Goal: Task Accomplishment & Management: Manage account settings

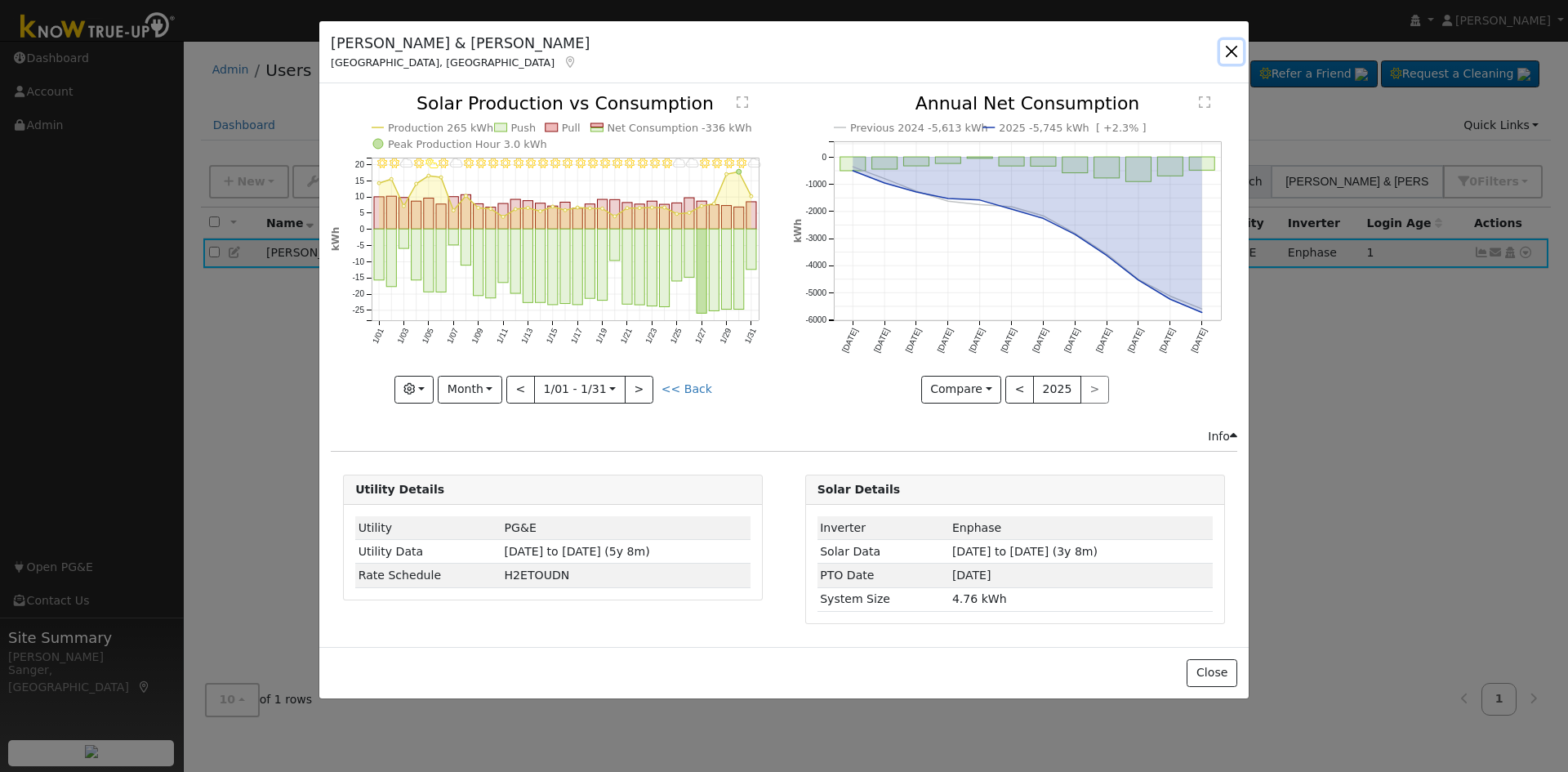
click at [1233, 54] on button "button" at bounding box center [1232, 52] width 23 height 23
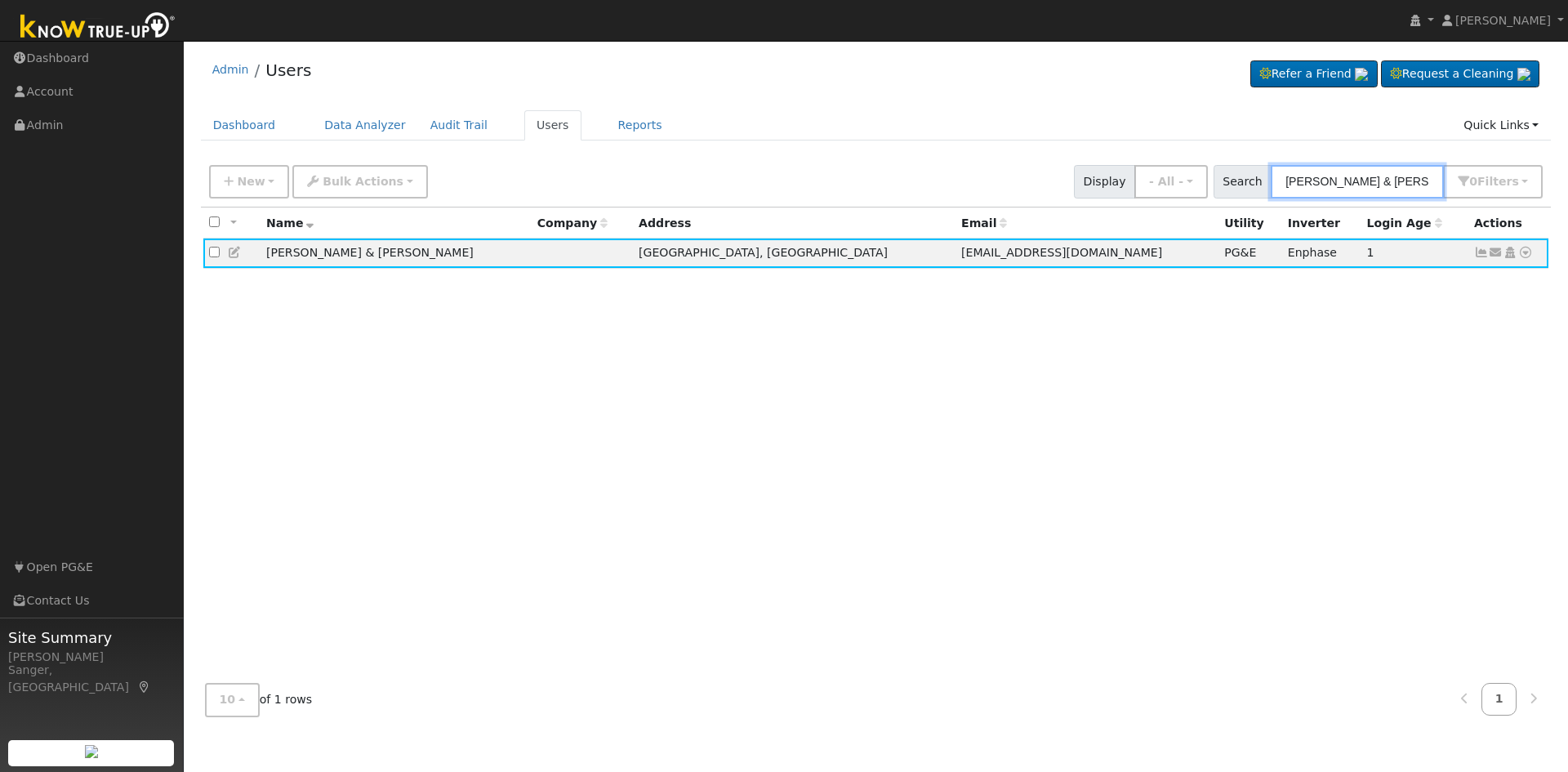
drag, startPoint x: 1364, startPoint y: 179, endPoint x: 1238, endPoint y: 186, distance: 126.2
click at [1238, 186] on div "Search [PERSON_NAME] & [PERSON_NAME] 0 Filter s My accounts Role Show - All - S…" at bounding box center [1378, 182] width 330 height 34
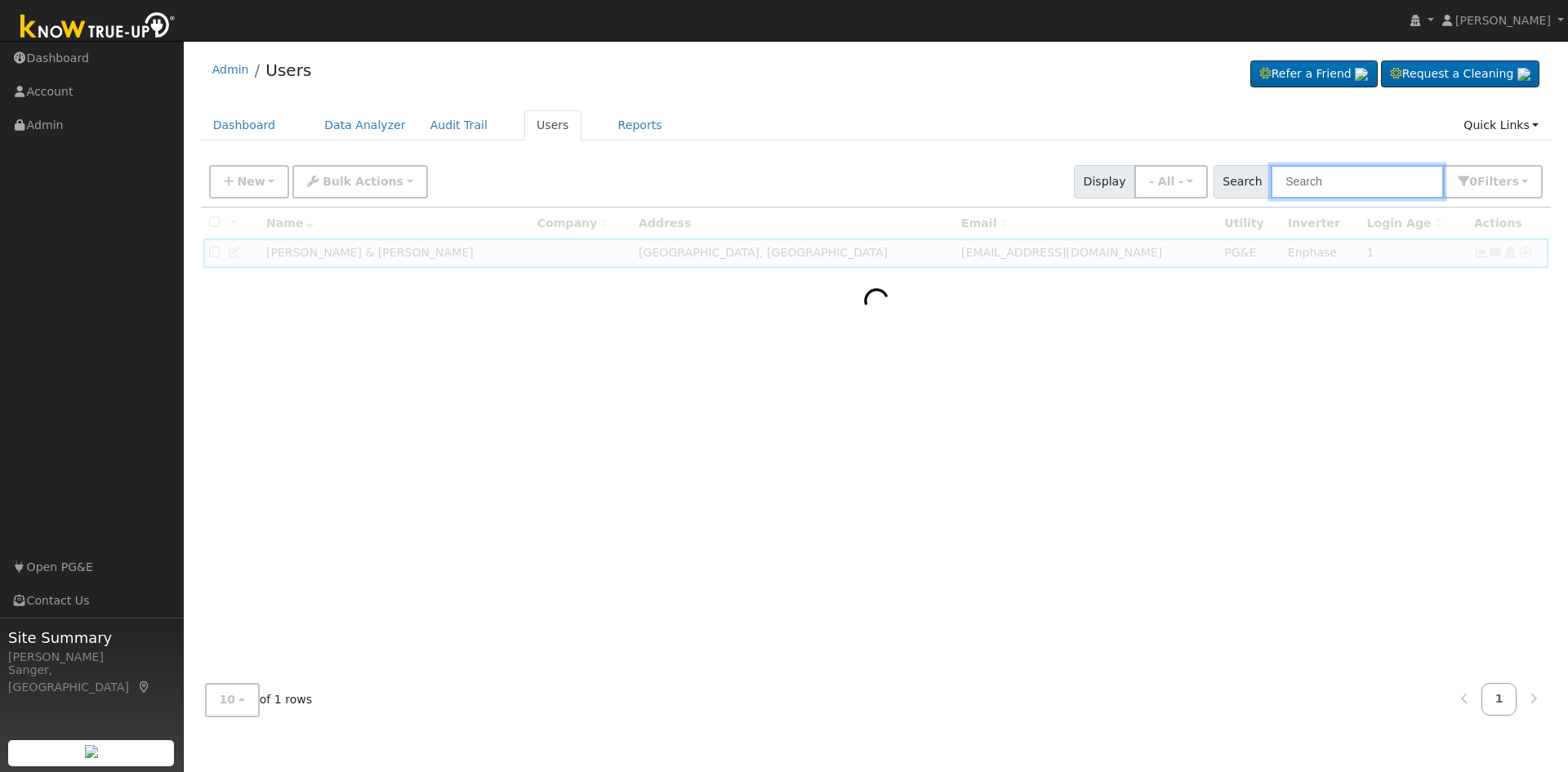
paste input "[PERSON_NAME]"
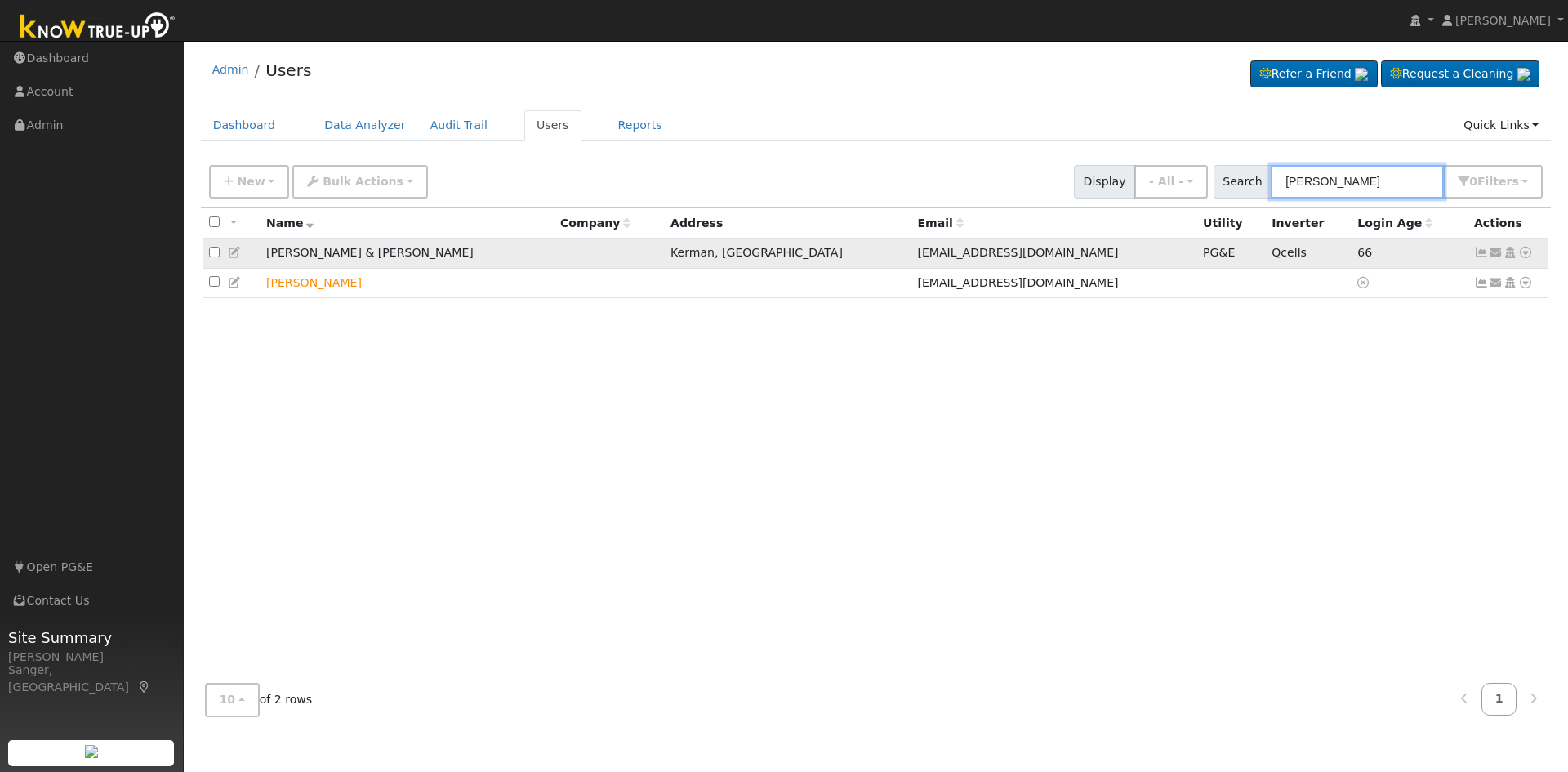
type input "[PERSON_NAME]"
click at [1480, 258] on icon at bounding box center [1481, 252] width 15 height 11
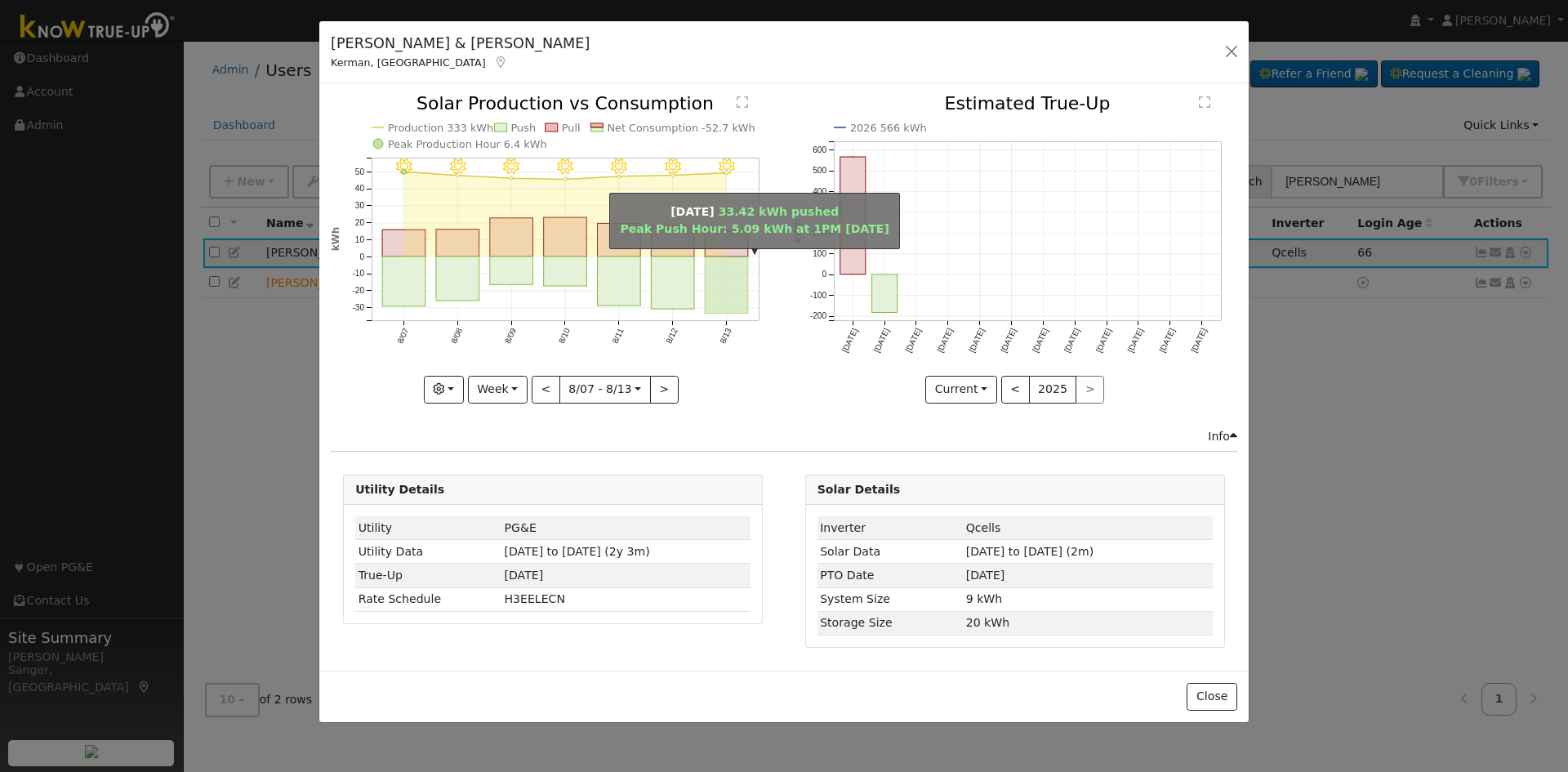
click at [728, 292] on rect "onclick=""" at bounding box center [727, 285] width 43 height 57
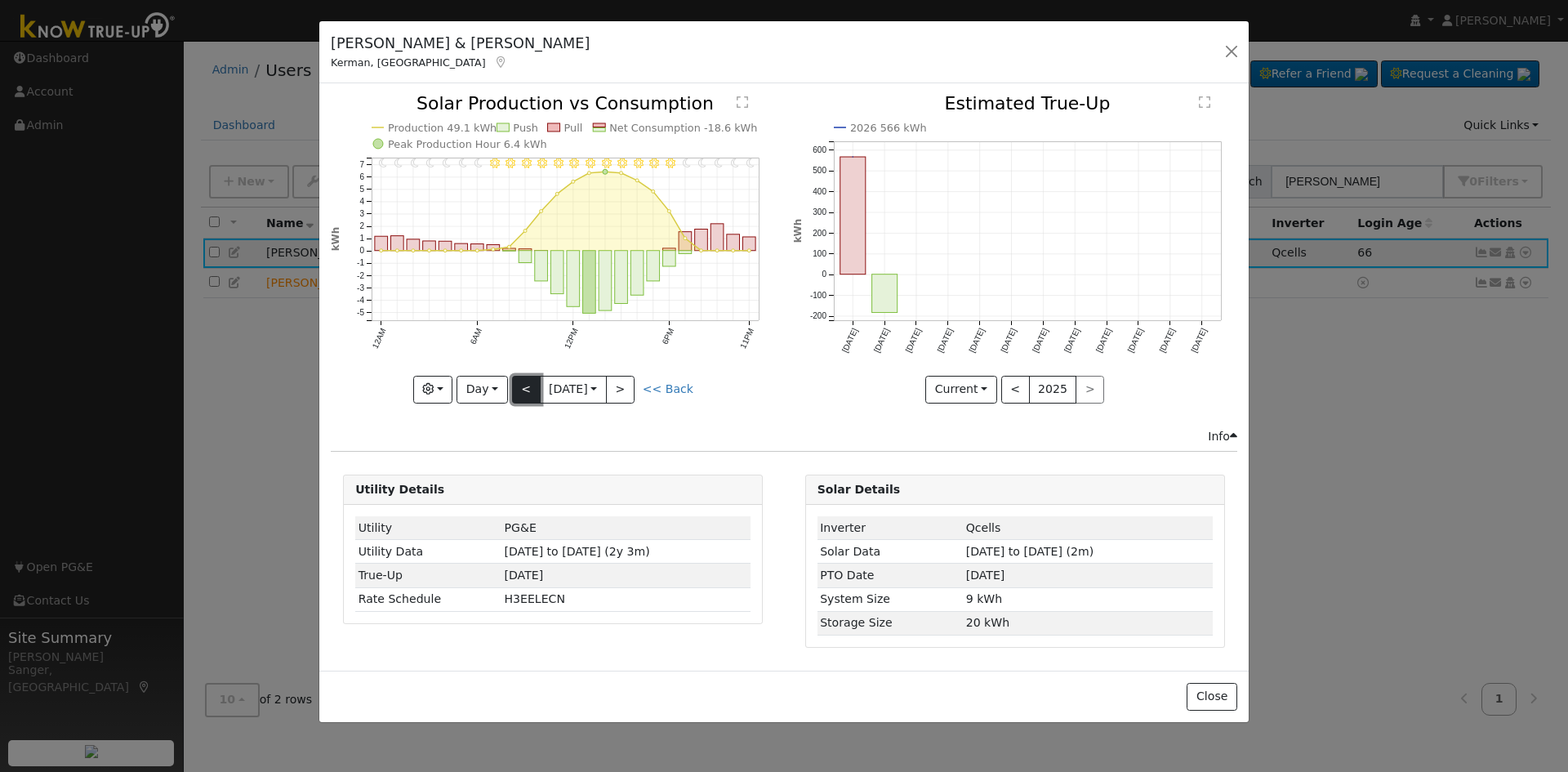
click at [516, 380] on button "<" at bounding box center [526, 390] width 29 height 28
type input "[DATE]"
click at [1230, 43] on button "button" at bounding box center [1232, 52] width 23 height 23
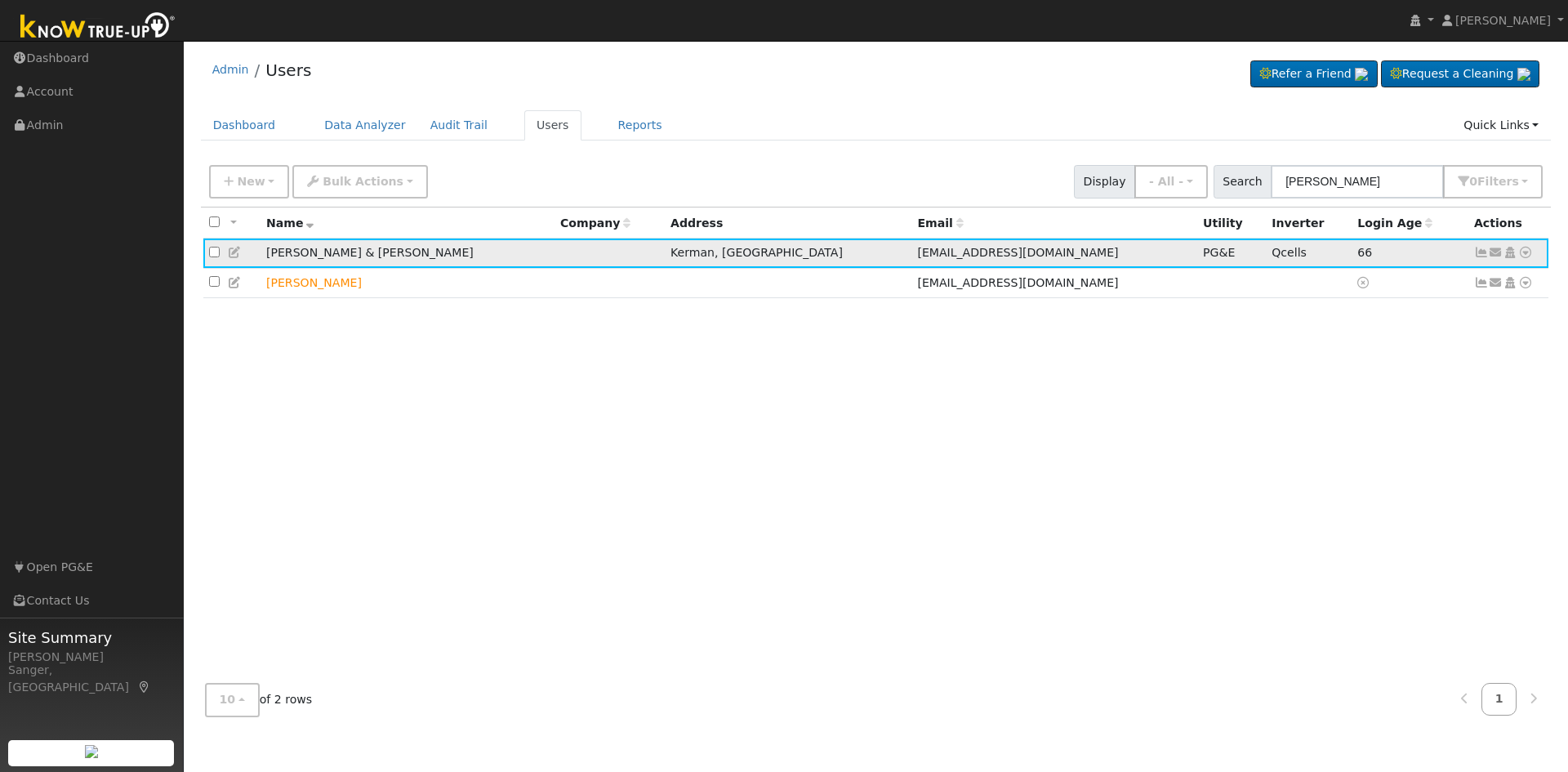
click at [233, 254] on icon at bounding box center [235, 252] width 15 height 11
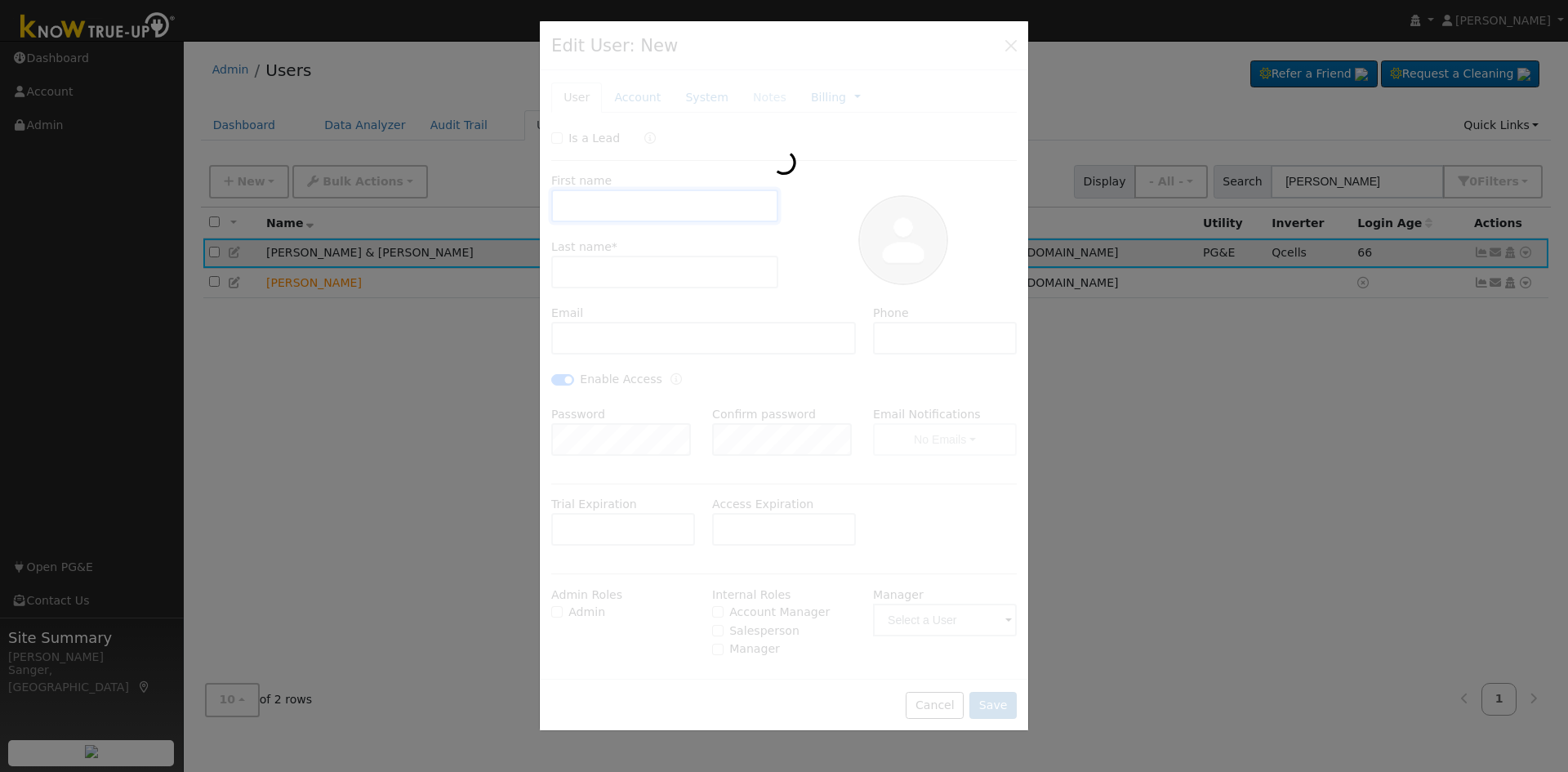
type input "[PERSON_NAME] & [PERSON_NAME]"
type input "[PERSON_NAME]"
type input "[EMAIL_ADDRESS][DOMAIN_NAME]"
type input "[PHONE_NUMBER]"
checkbox input "true"
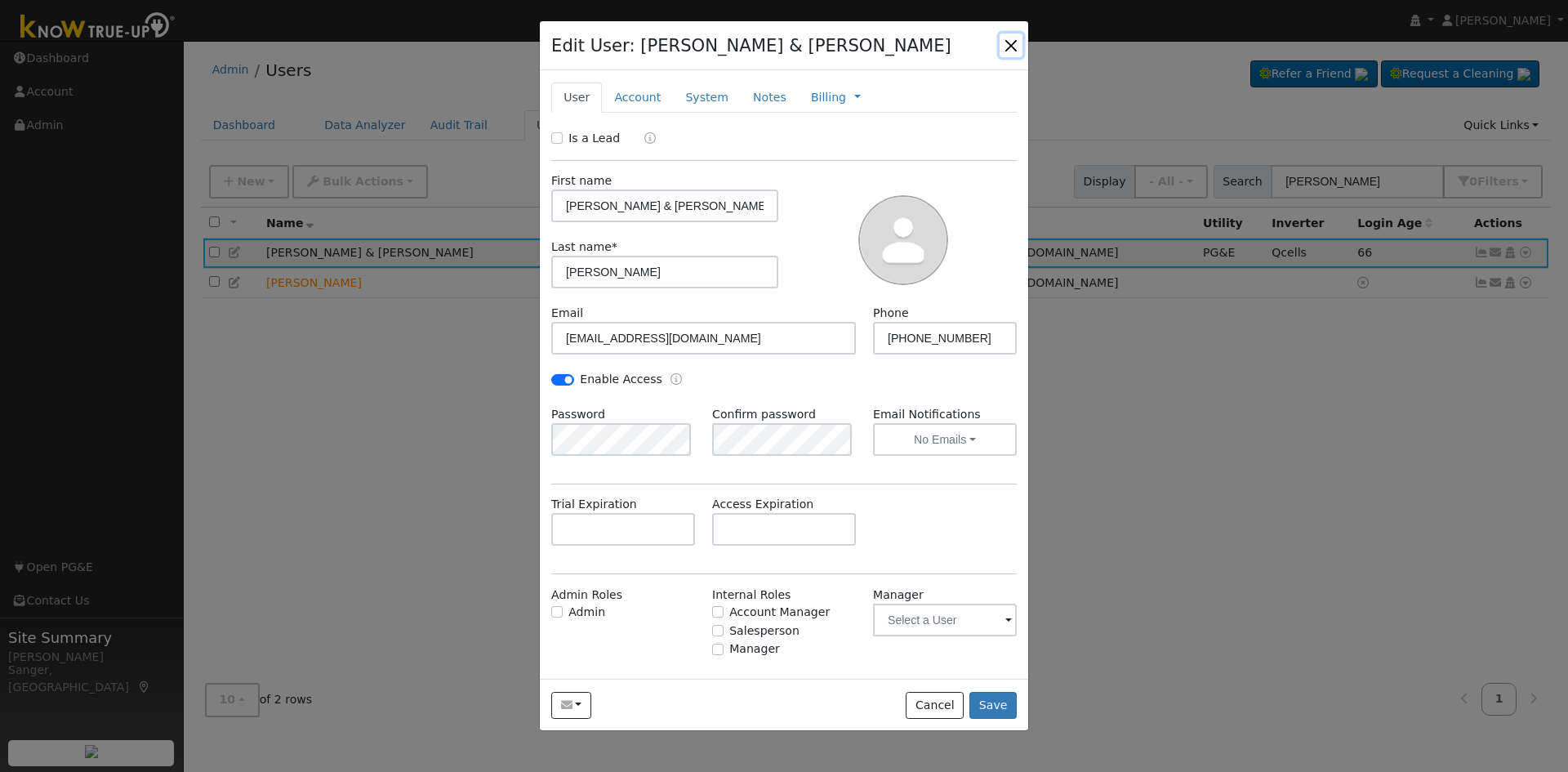
click at [1012, 43] on button "button" at bounding box center [1011, 45] width 23 height 23
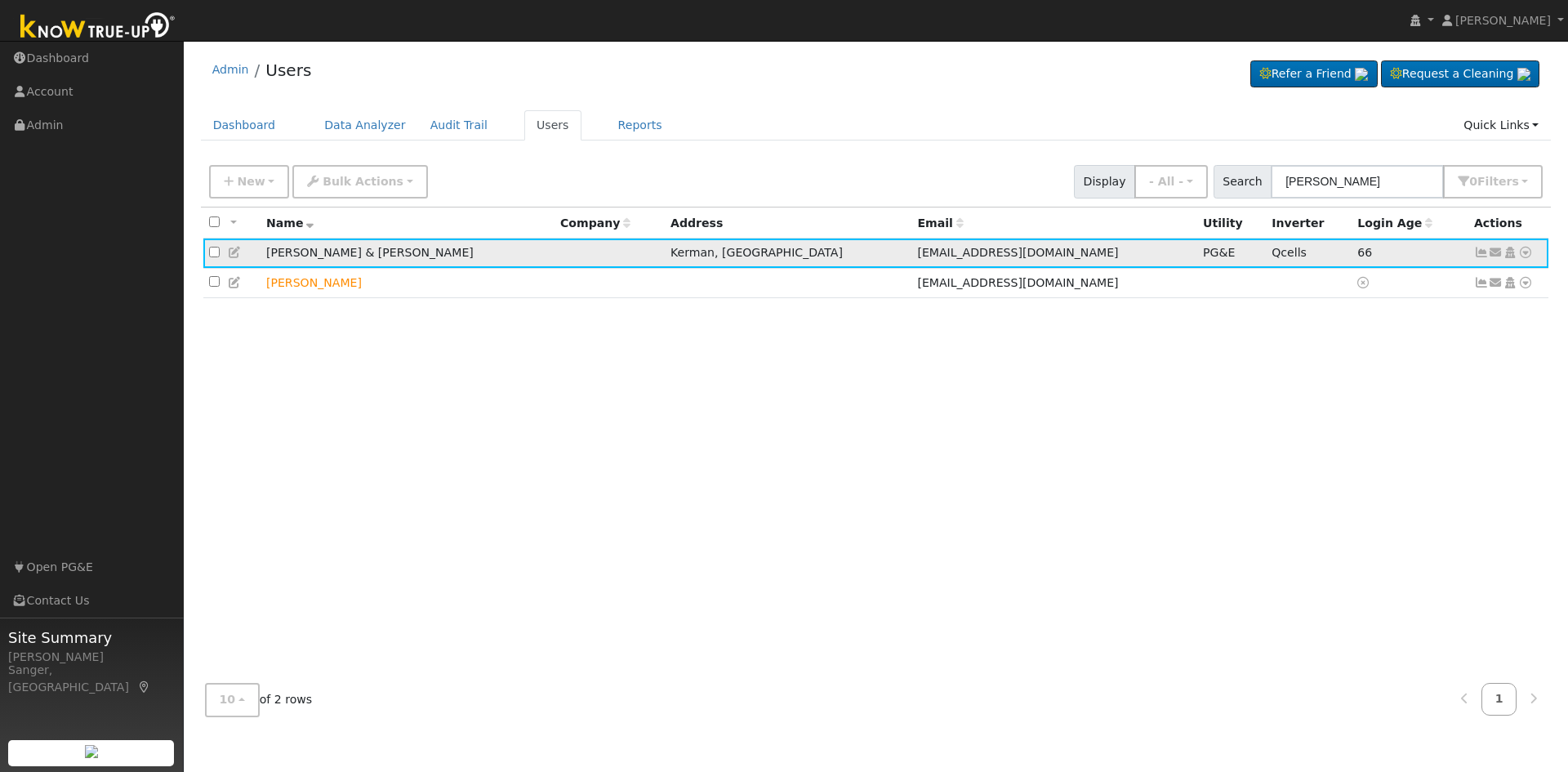
click at [1478, 254] on icon at bounding box center [1481, 252] width 15 height 11
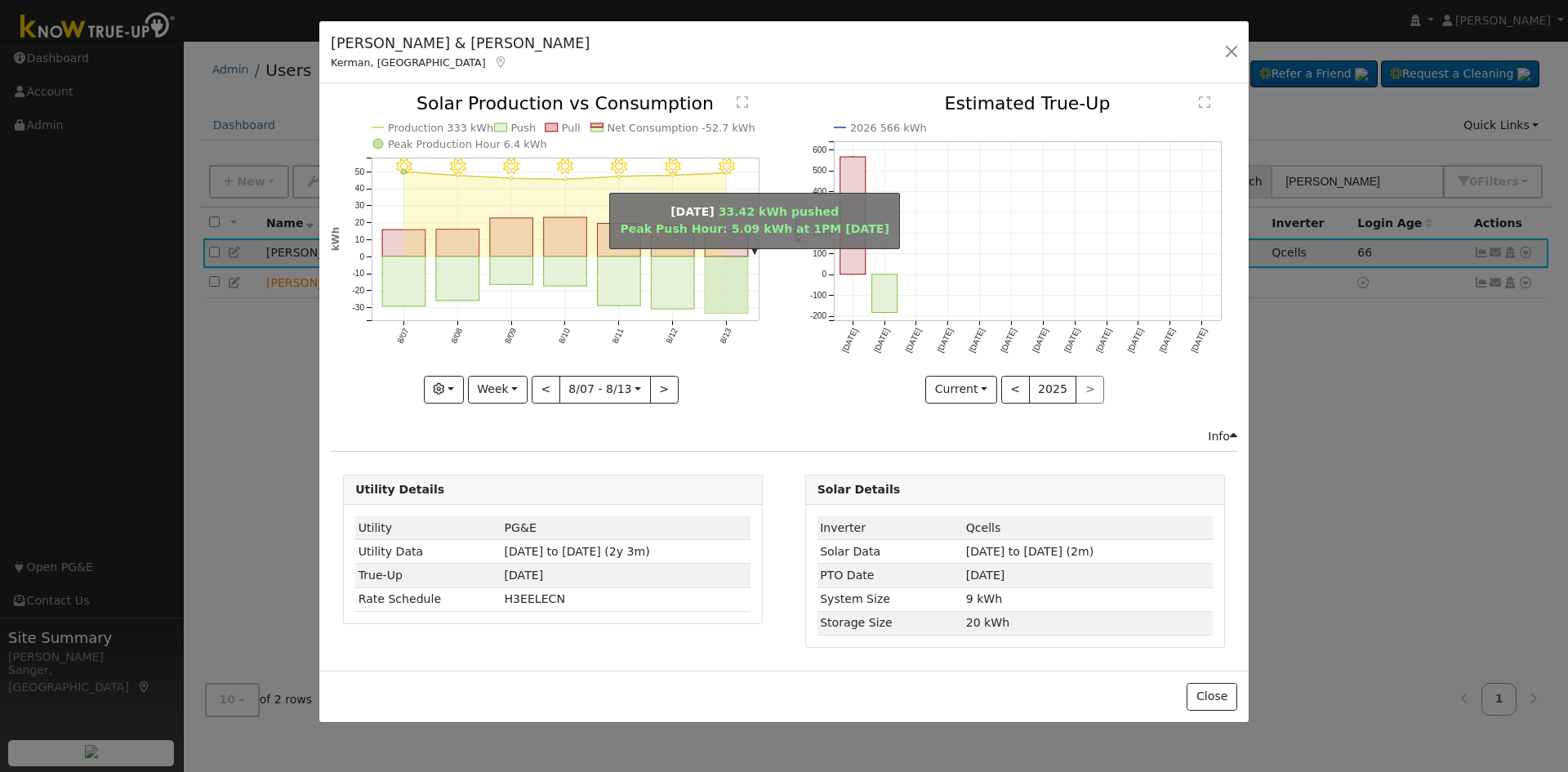
click at [733, 268] on rect "onclick=""" at bounding box center [727, 285] width 43 height 57
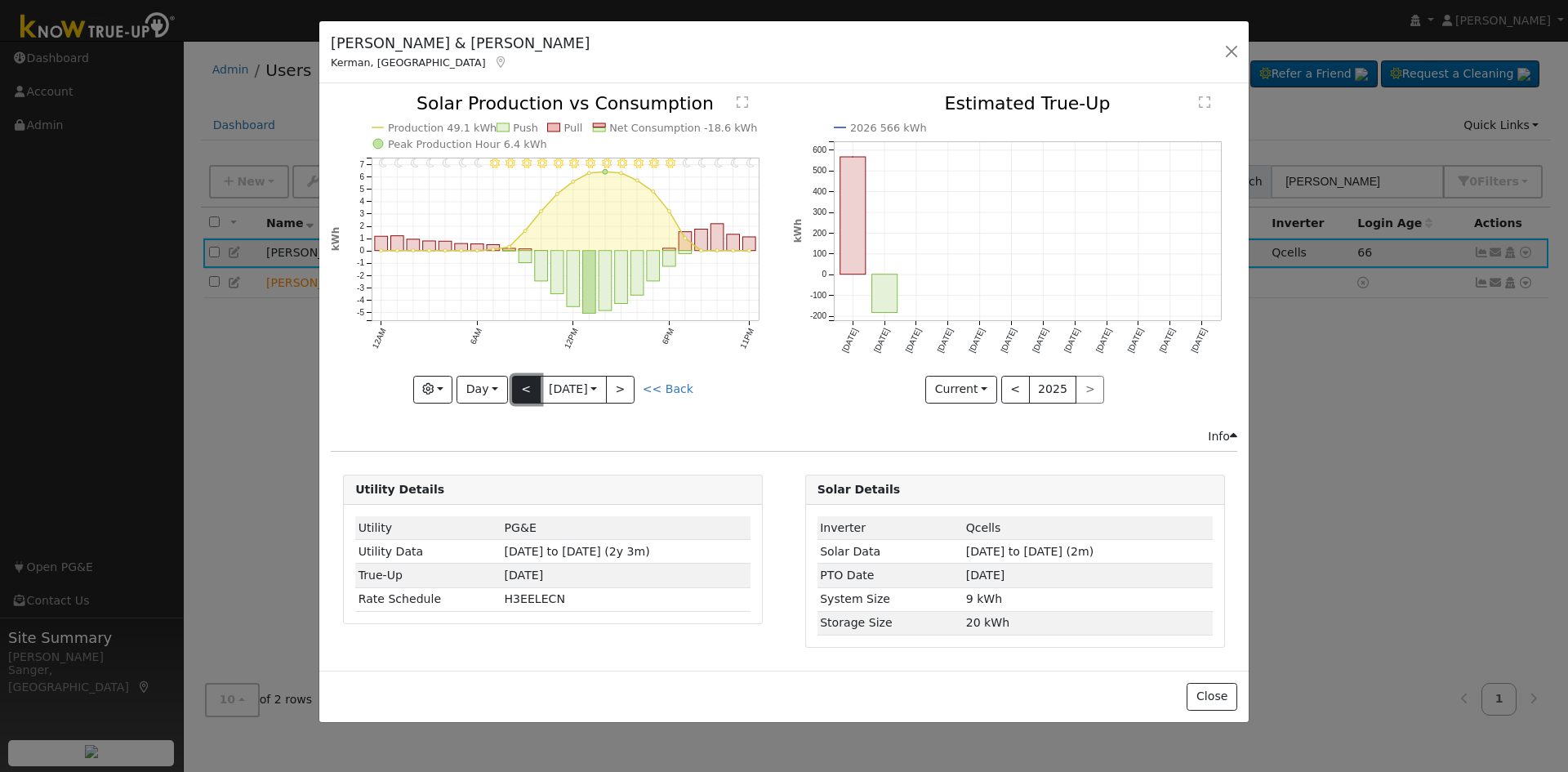
click at [526, 391] on button "<" at bounding box center [526, 390] width 29 height 28
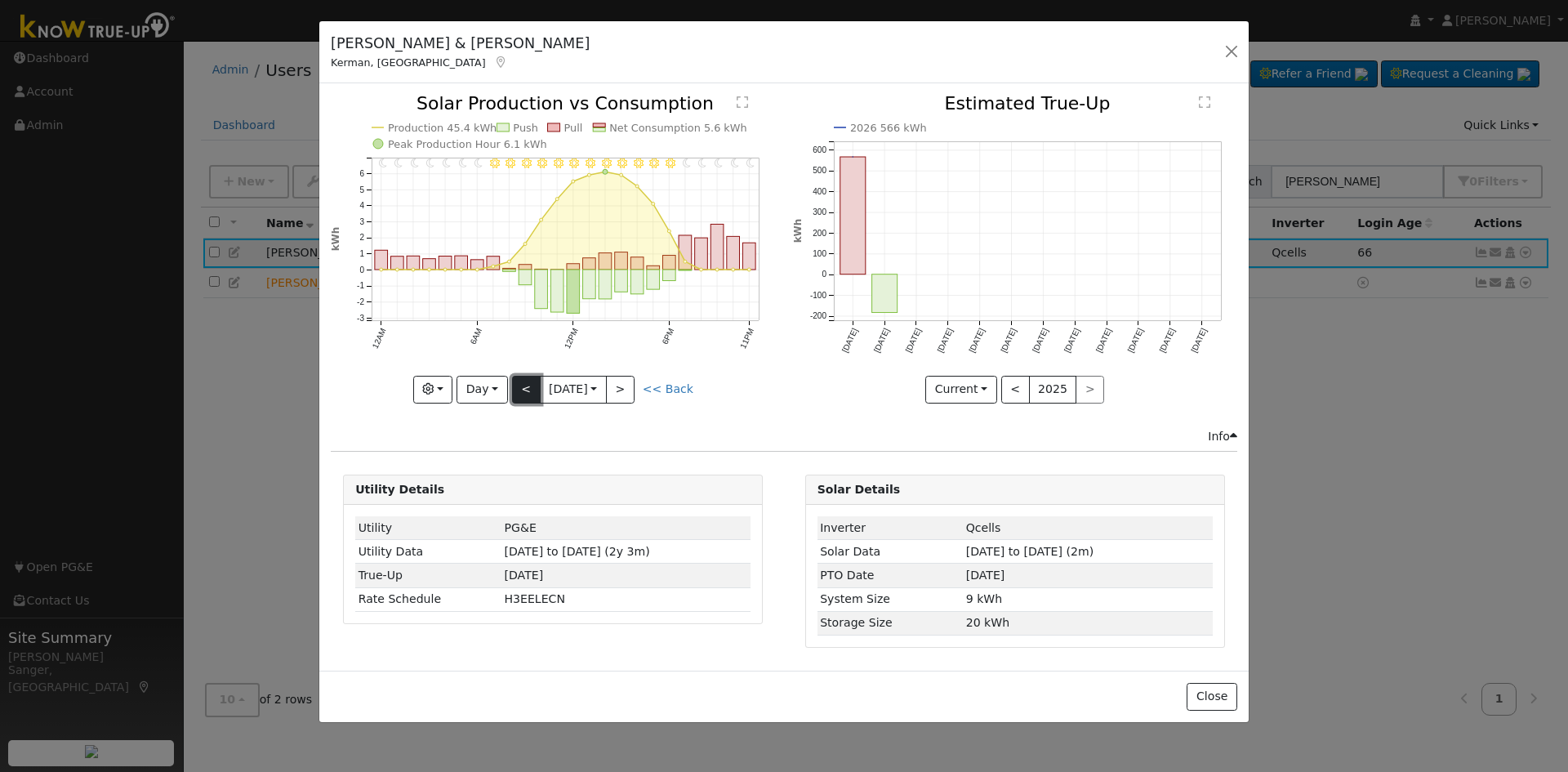
click at [521, 392] on button "<" at bounding box center [526, 390] width 29 height 28
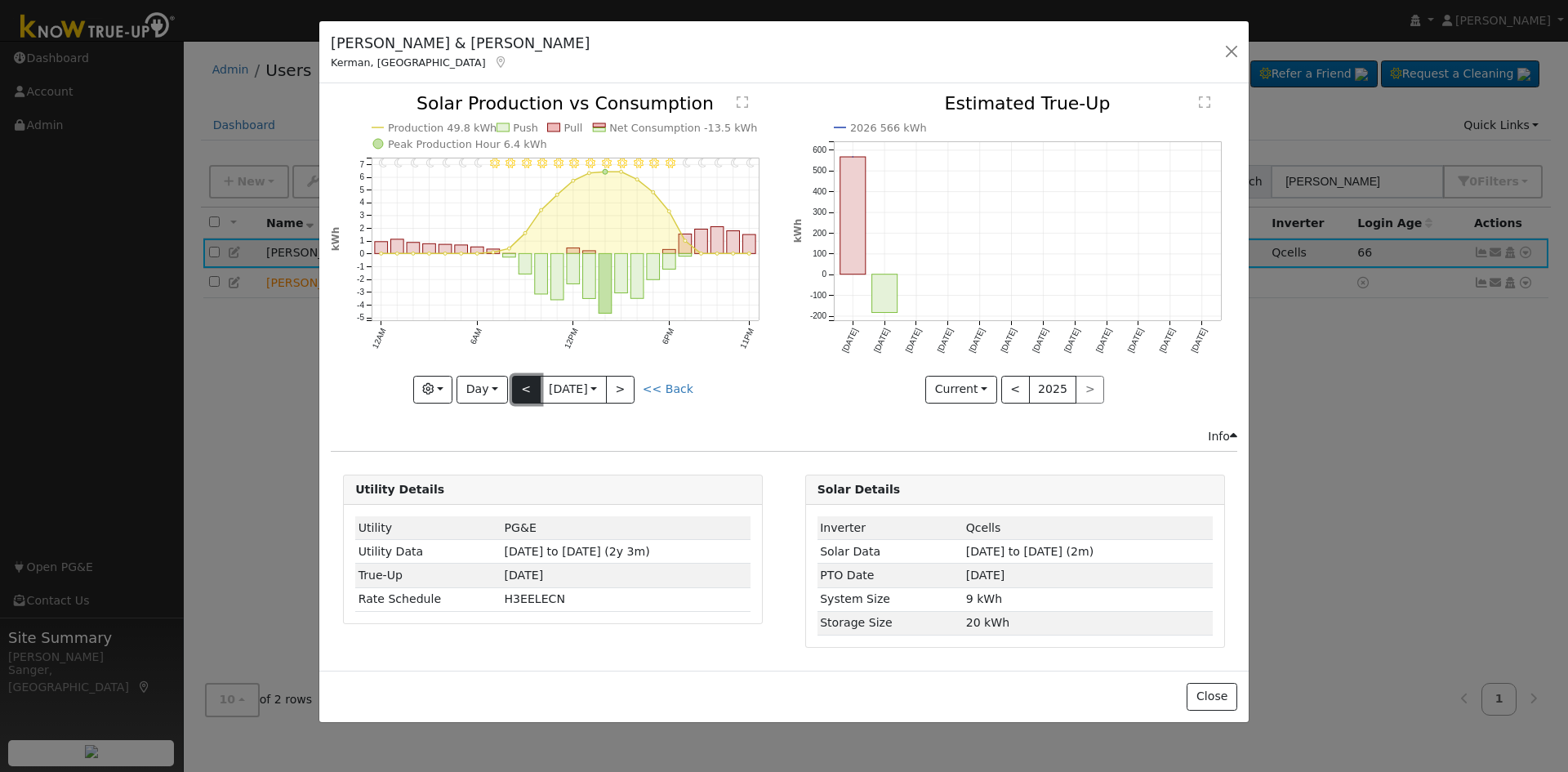
click at [521, 392] on button "<" at bounding box center [526, 390] width 29 height 28
type input "[DATE]"
click at [1233, 48] on button "button" at bounding box center [1232, 52] width 23 height 23
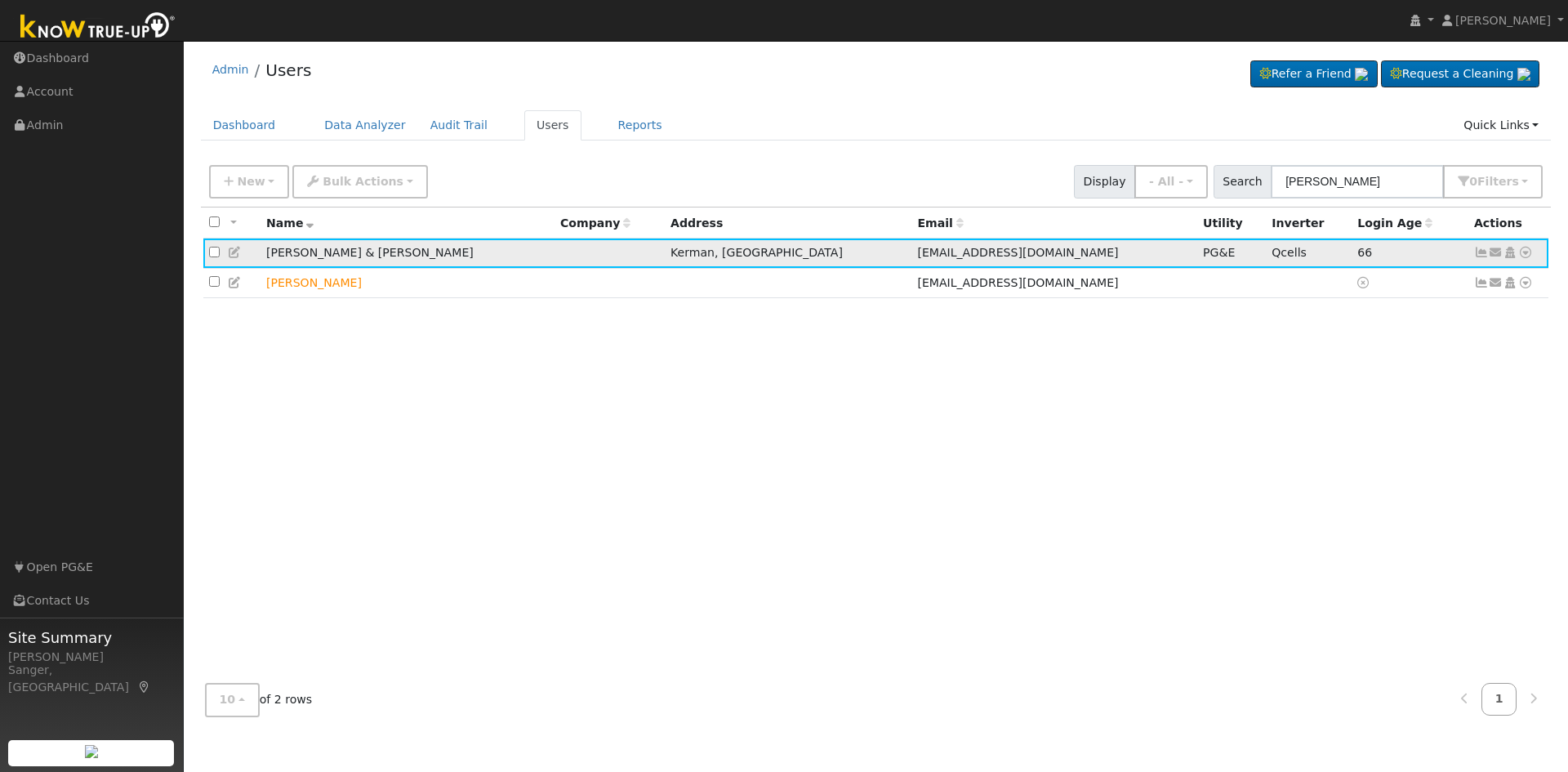
click at [238, 252] on icon at bounding box center [235, 252] width 15 height 11
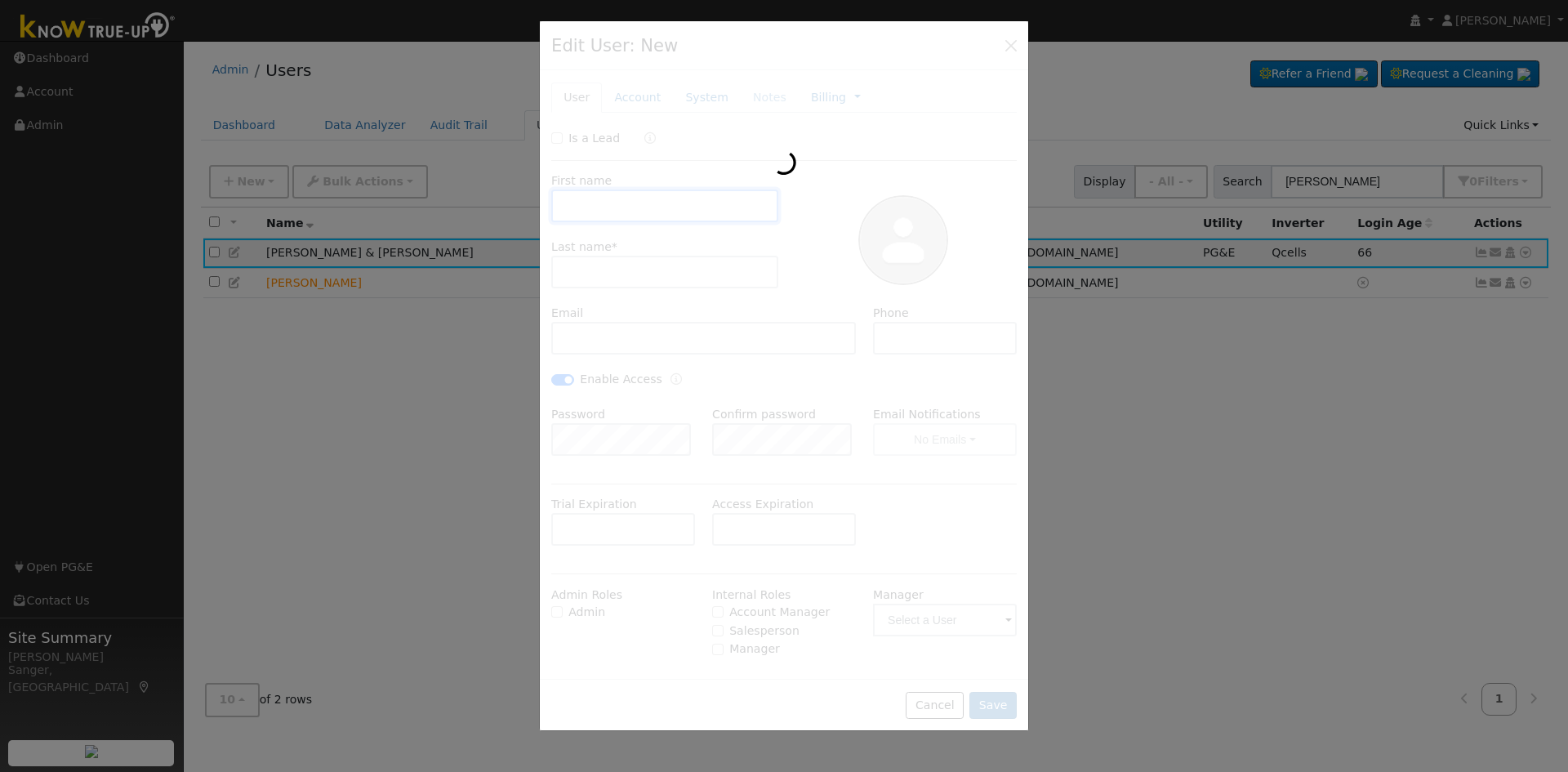
type input "[PERSON_NAME] & [PERSON_NAME]"
type input "[PERSON_NAME]"
type input "[EMAIL_ADDRESS][DOMAIN_NAME]"
type input "[PHONE_NUMBER]"
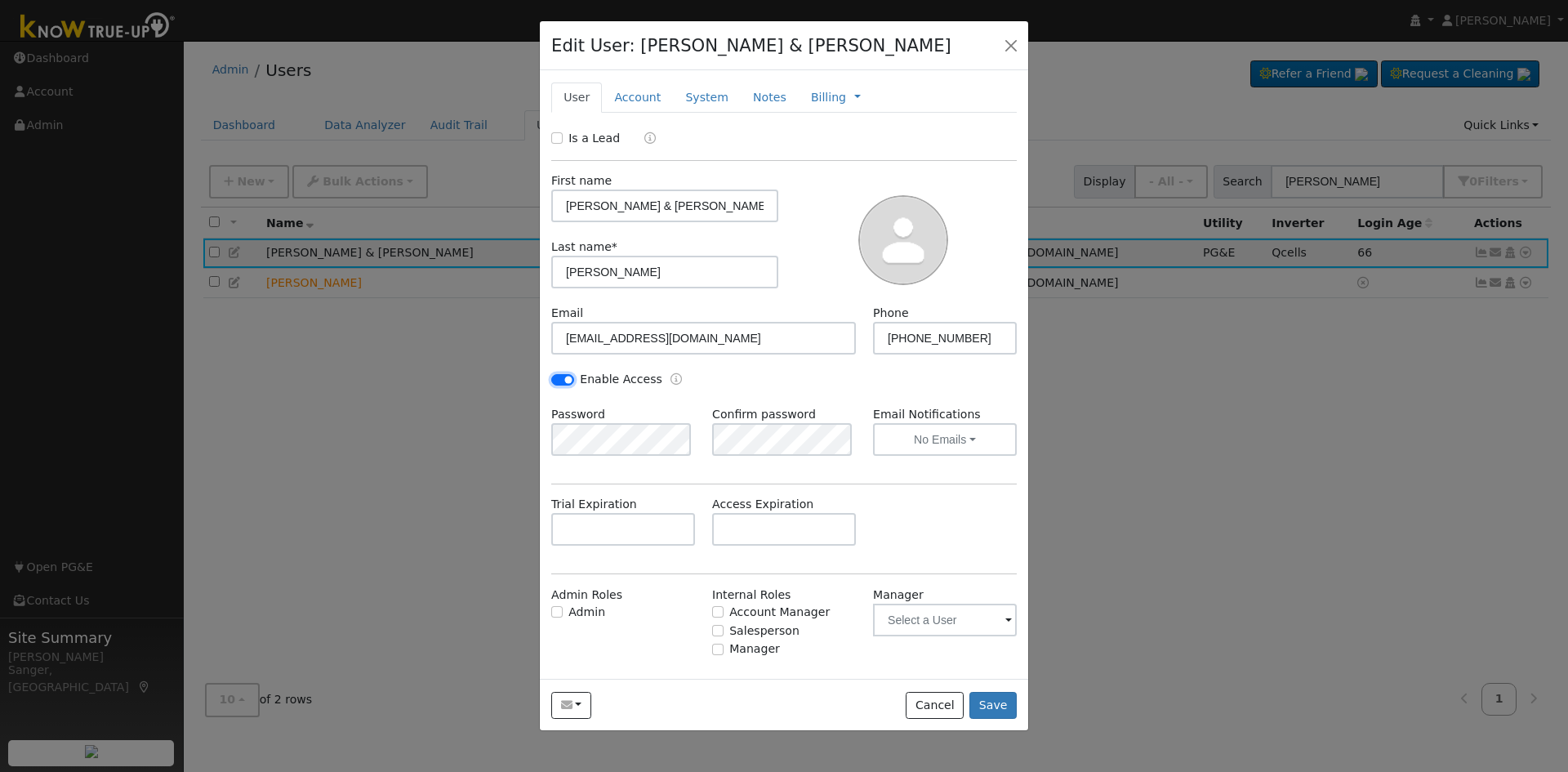
click at [564, 374] on input "Enable Access" at bounding box center [562, 380] width 23 height 11
checkbox input "false"
click at [993, 705] on button "Save" at bounding box center [993, 706] width 47 height 28
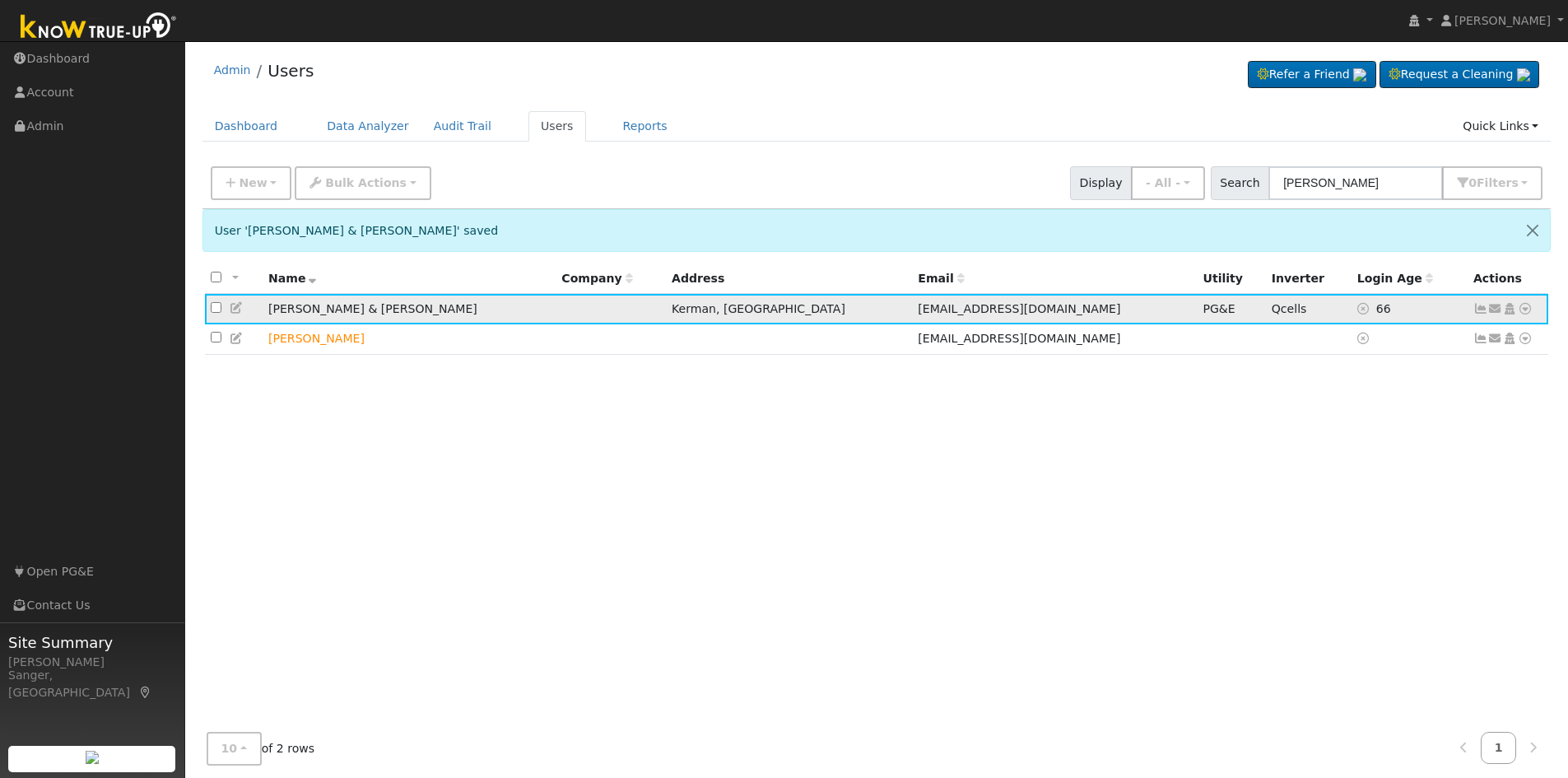
click at [1476, 309] on icon at bounding box center [1481, 309] width 15 height 12
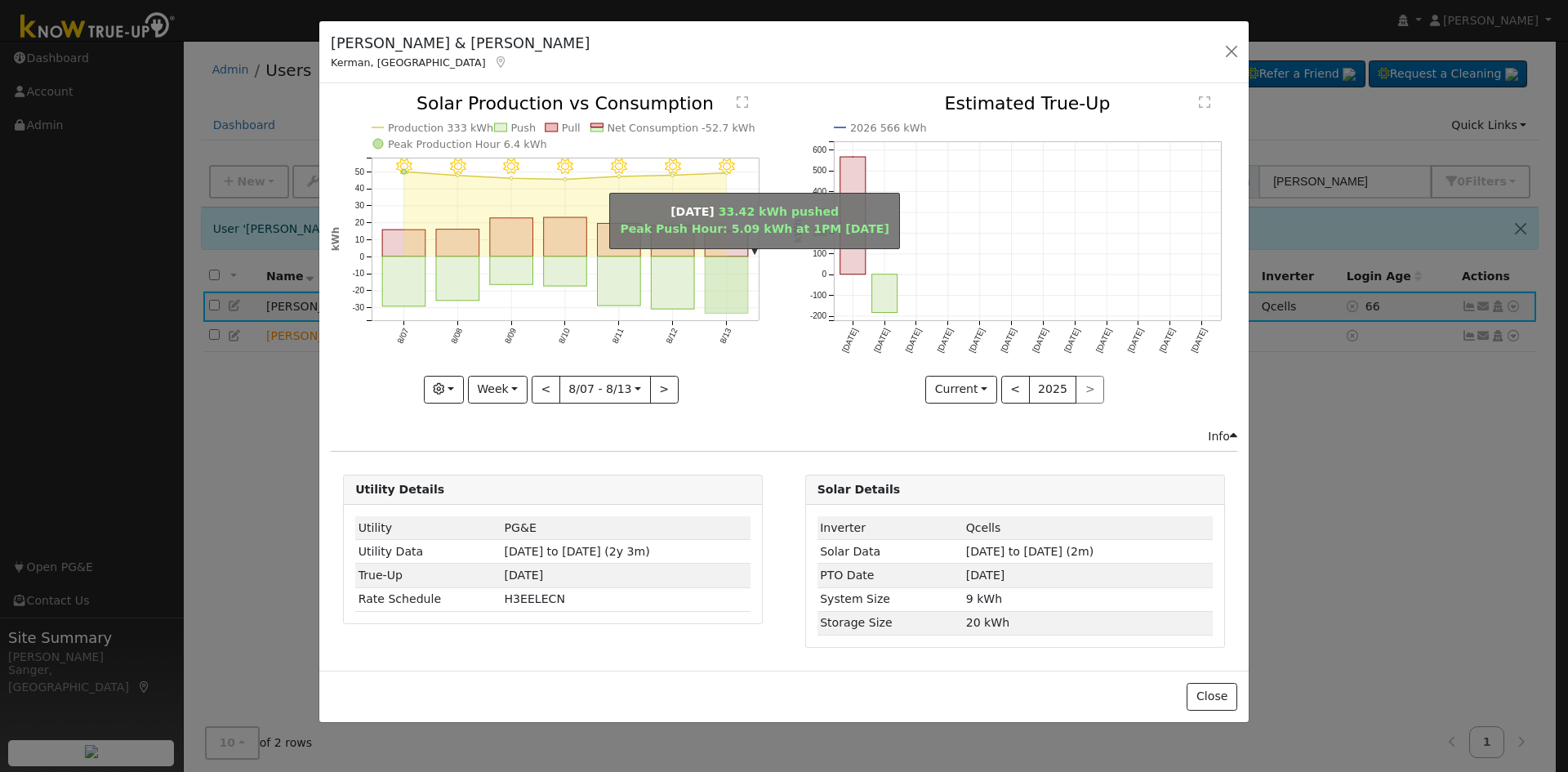
click at [747, 286] on rect "onclick=""" at bounding box center [727, 285] width 43 height 57
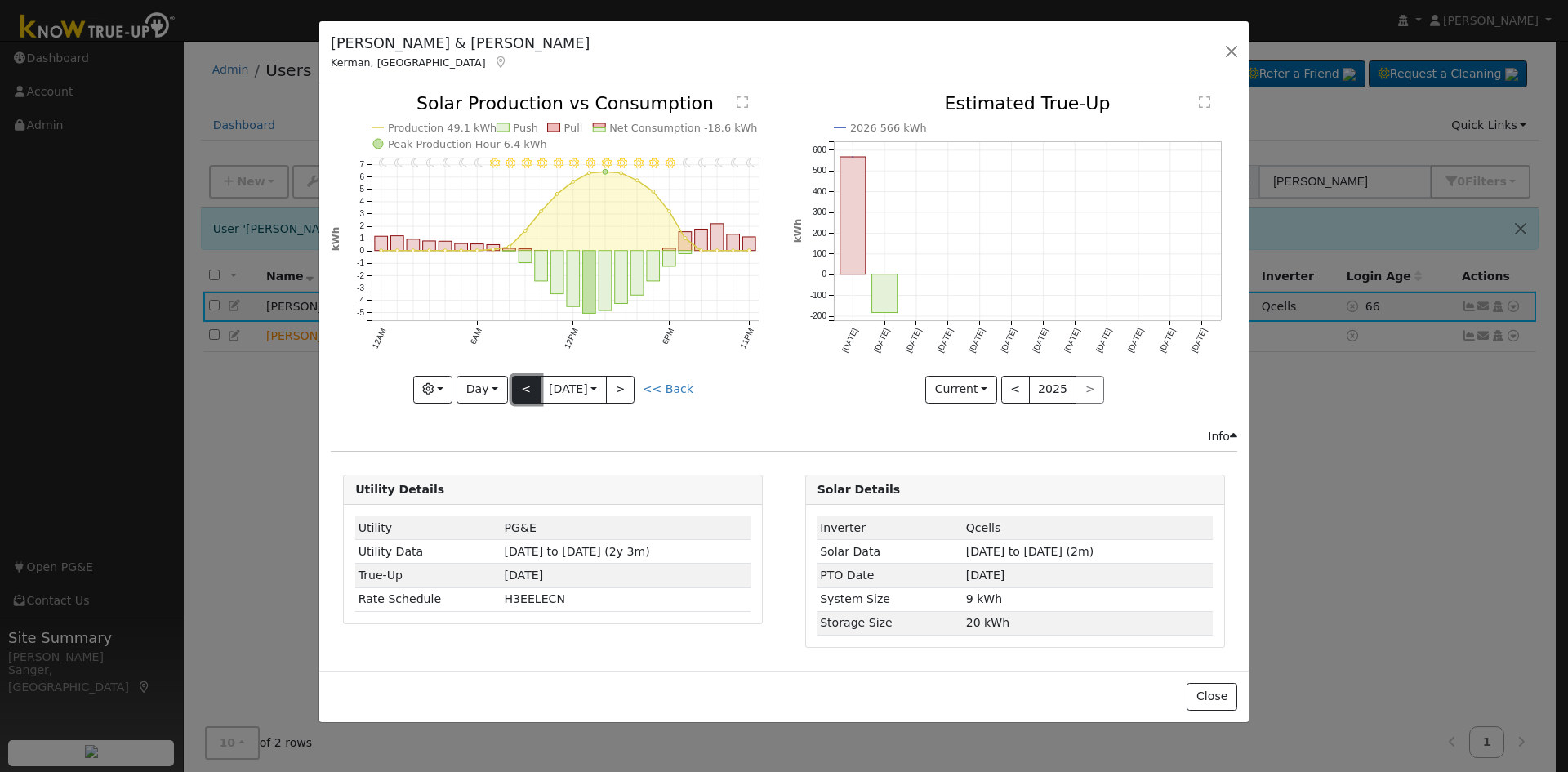
click at [525, 391] on button "<" at bounding box center [526, 390] width 29 height 28
click at [631, 386] on button ">" at bounding box center [620, 390] width 29 height 28
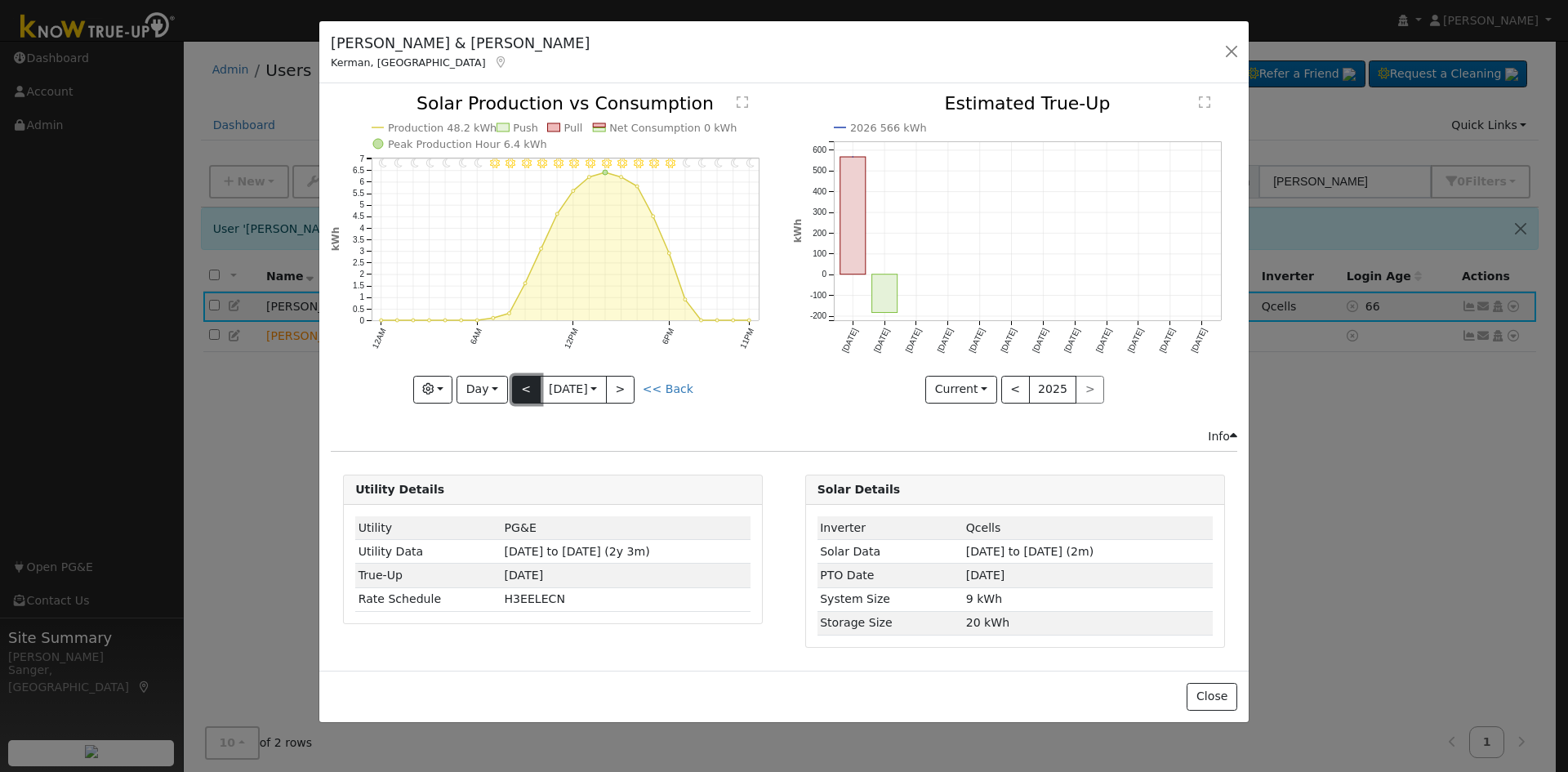
click at [514, 387] on button "<" at bounding box center [526, 390] width 29 height 28
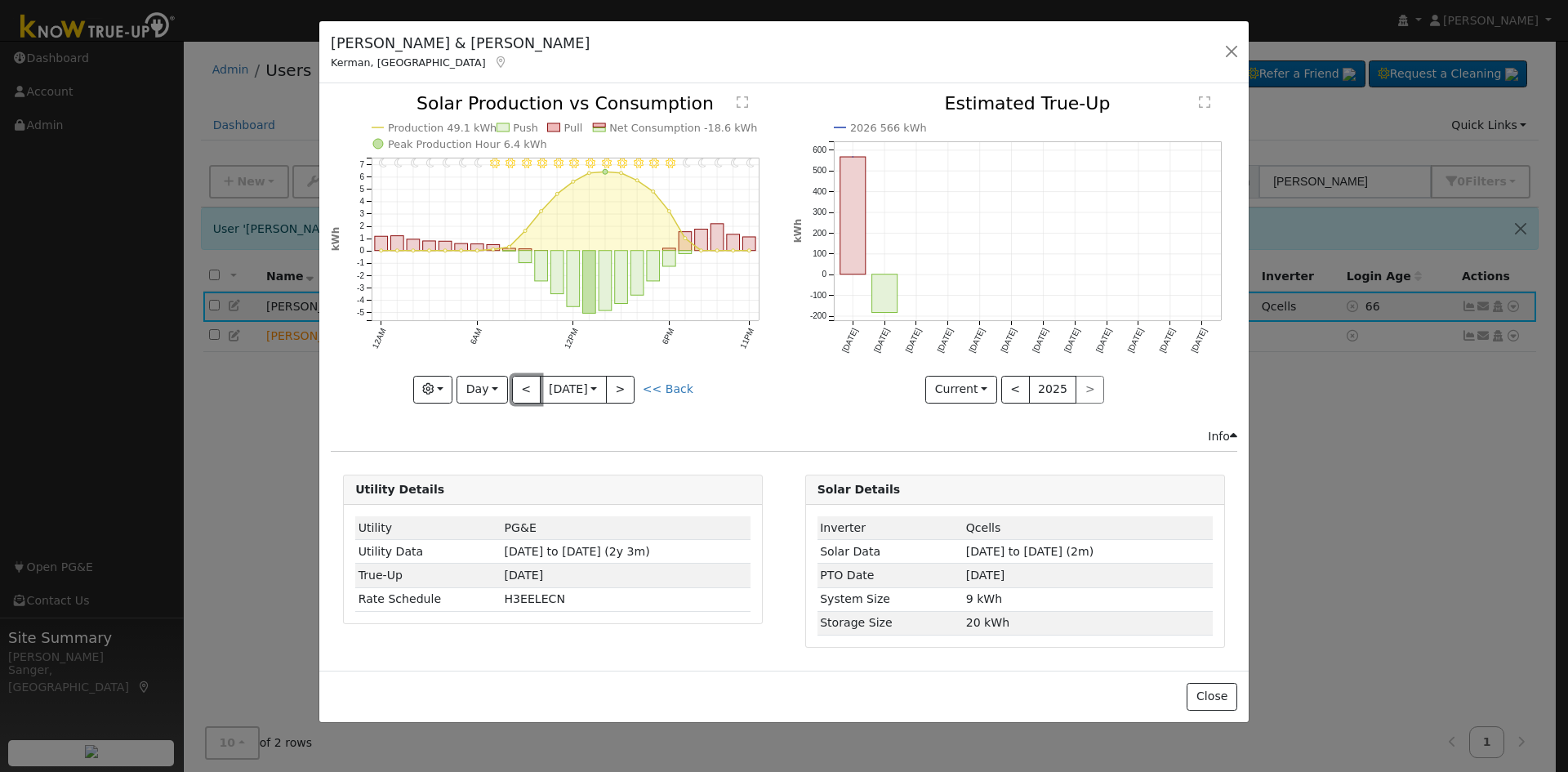
click at [519, 387] on button "<" at bounding box center [526, 390] width 29 height 28
type input "[DATE]"
